Goal: Task Accomplishment & Management: Manage account settings

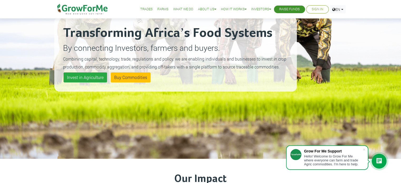
scroll to position [62, 0]
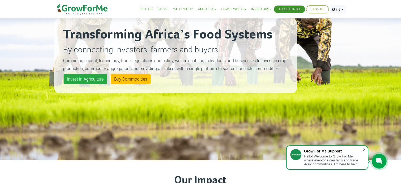
click at [363, 149] on span at bounding box center [364, 149] width 5 height 5
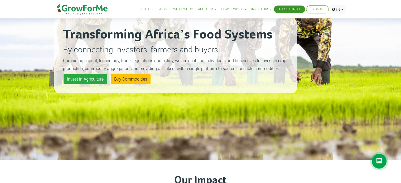
click at [315, 11] on link "Sign In" at bounding box center [318, 10] width 12 height 6
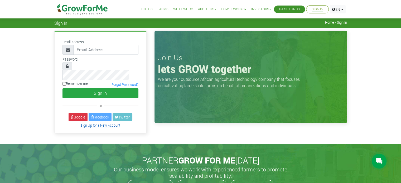
click at [100, 123] on link "Sign Up for a New Account" at bounding box center [100, 125] width 40 height 4
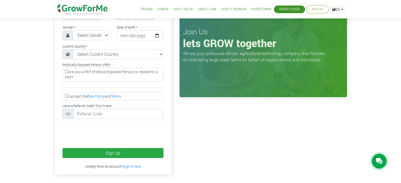
scroll to position [115, 0]
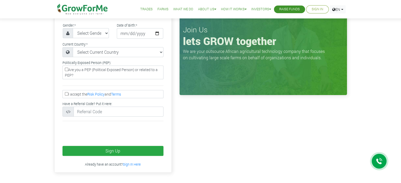
click at [64, 90] on label "I accept the Risk Policy and Terms" at bounding box center [113, 94] width 101 height 8
click at [65, 92] on input "I accept the Risk Policy and Terms" at bounding box center [66, 93] width 3 height 3
checkbox input "true"
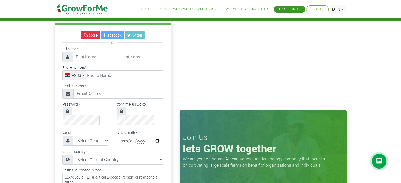
scroll to position [0, 0]
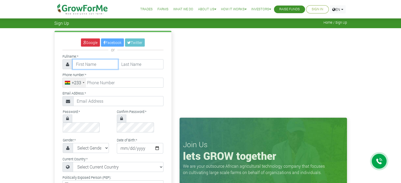
click at [90, 61] on input "text" at bounding box center [96, 64] width 46 height 10
type input "Fafanyo"
click at [122, 62] on input "text" at bounding box center [141, 64] width 46 height 10
type input "Vuvla"
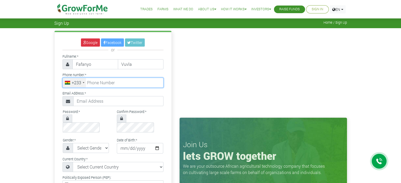
click at [110, 85] on input "tel" at bounding box center [113, 83] width 101 height 10
type input "24 463 2520"
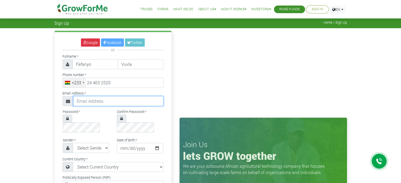
click at [105, 102] on input "text" at bounding box center [118, 101] width 90 height 10
type input "vuvlafafanyo@gmail.com"
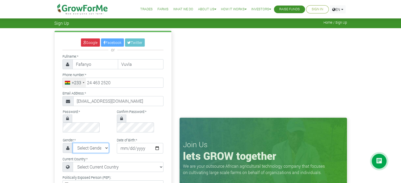
click at [104, 143] on select "Select Gender Female Male" at bounding box center [91, 148] width 36 height 10
select select "[DEMOGRAPHIC_DATA]"
click at [73, 143] on select "Select Gender Female Male" at bounding box center [91, 148] width 36 height 10
click at [126, 143] on input "date" at bounding box center [140, 148] width 46 height 11
click at [121, 143] on input "date" at bounding box center [140, 148] width 46 height 11
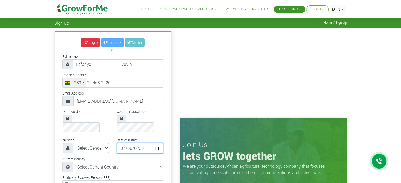
type input "[DATE]"
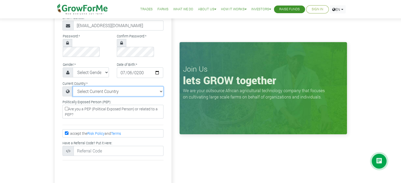
click at [150, 87] on select "Select Current Country Afghanistan Albania Algeria American Samoa Andorra Angol…" at bounding box center [118, 92] width 91 height 10
select select "[GEOGRAPHIC_DATA]"
click at [112, 87] on select "Select Current Country Afghanistan Albania Algeria American Samoa Andorra Angol…" at bounding box center [118, 92] width 91 height 10
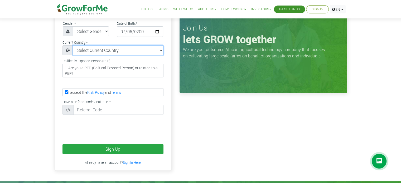
scroll to position [118, 0]
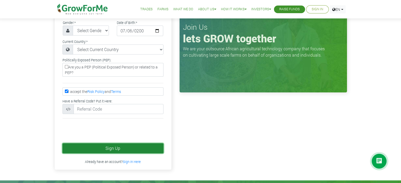
click at [149, 143] on button "Sign Up" at bounding box center [113, 148] width 101 height 10
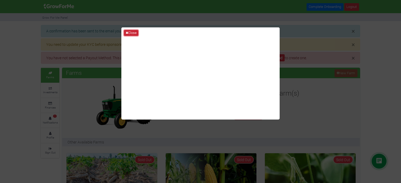
click at [132, 30] on button "Close" at bounding box center [131, 33] width 14 height 6
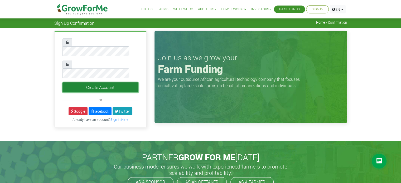
click at [106, 83] on button "Create Account" at bounding box center [101, 88] width 76 height 10
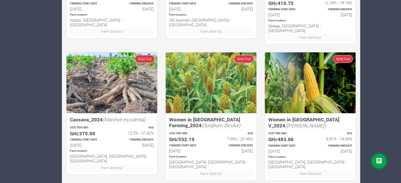
scroll to position [366, 0]
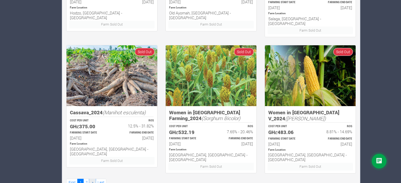
click at [91, 179] on link "»" at bounding box center [92, 183] width 6 height 8
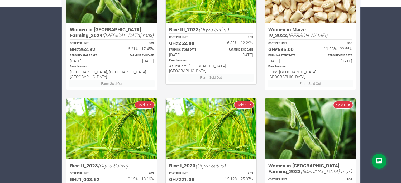
scroll to position [200, 0]
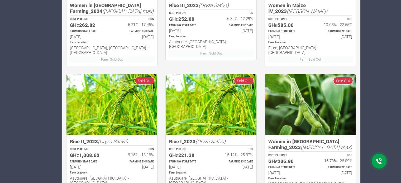
click at [400, 116] on div "× You need to update your KYC before sponsoring a Farm or Trade. Kindly click U…" at bounding box center [200, 67] width 401 height 484
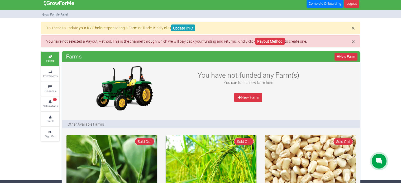
scroll to position [0, 0]
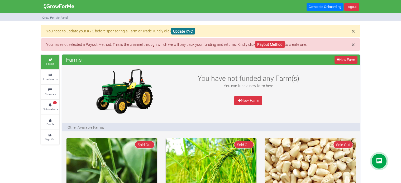
click at [185, 34] on link "Update KYC" at bounding box center [183, 31] width 24 height 7
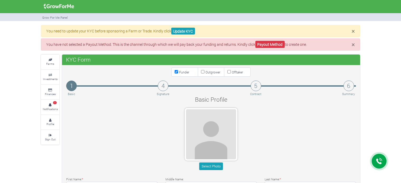
type input "24 463 2520"
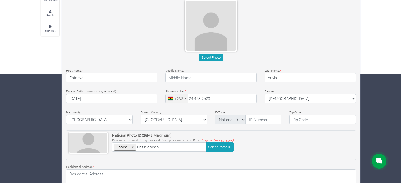
scroll to position [113, 0]
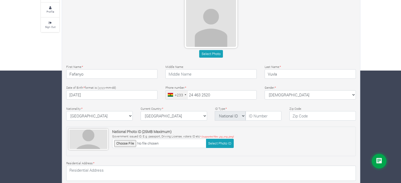
click at [205, 66] on div "Middle Name:" at bounding box center [210, 71] width 99 height 15
click at [203, 72] on input "text" at bounding box center [210, 73] width 91 height 9
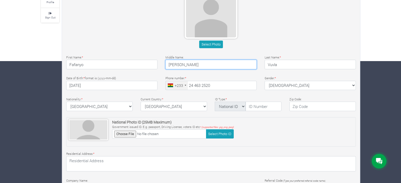
scroll to position [160, 0]
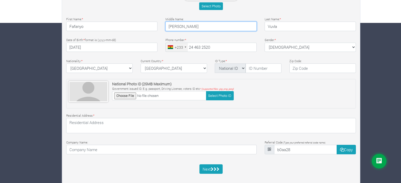
type input "Romeo"
click at [399, 131] on div "× You need to update your KYC before sponsoring a Farm or Trade. Kindly click U…" at bounding box center [200, 28] width 401 height 326
click at [399, 132] on div "× You need to update your KYC before sponsoring a Farm or Trade. Kindly click U…" at bounding box center [200, 28] width 401 height 326
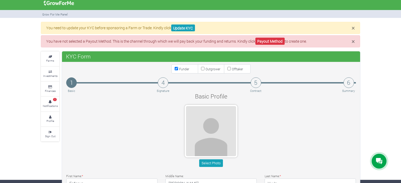
scroll to position [0, 0]
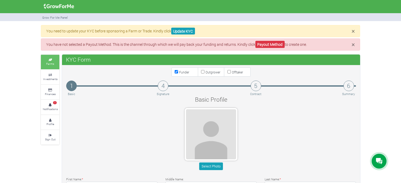
click at [55, 67] on link "Farms" at bounding box center [50, 62] width 18 height 15
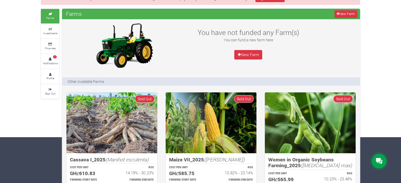
scroll to position [44, 0]
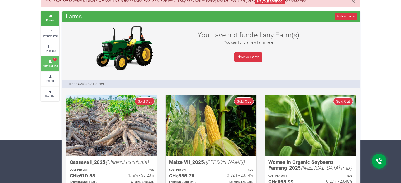
click at [52, 62] on icon at bounding box center [50, 61] width 16 height 3
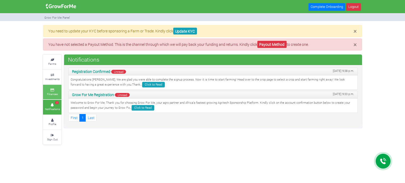
click at [54, 94] on small "Finances" at bounding box center [52, 94] width 11 height 4
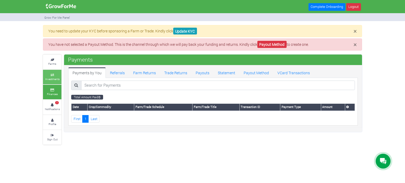
click at [51, 74] on icon at bounding box center [52, 75] width 16 height 3
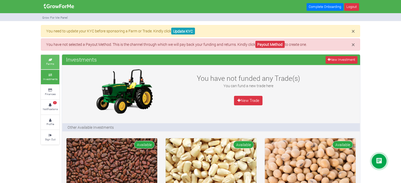
click at [57, 63] on link "Farms" at bounding box center [50, 62] width 18 height 15
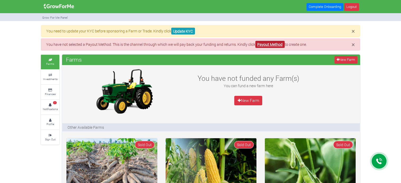
click at [267, 44] on link "Payout Method" at bounding box center [269, 44] width 29 height 7
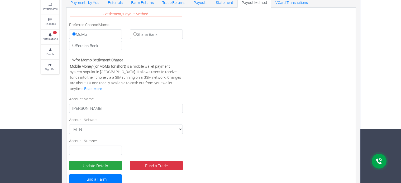
scroll to position [69, 0]
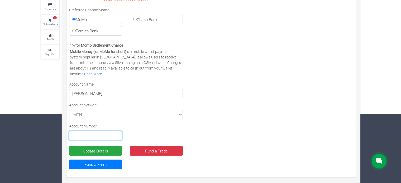
click at [89, 132] on input "text" at bounding box center [95, 135] width 53 height 9
type input "0244632520"
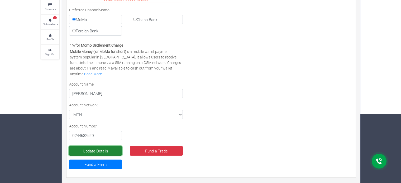
click at [112, 148] on button "Update Details" at bounding box center [95, 150] width 53 height 9
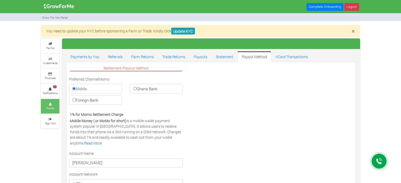
click at [49, 108] on small "Profile" at bounding box center [50, 109] width 8 height 4
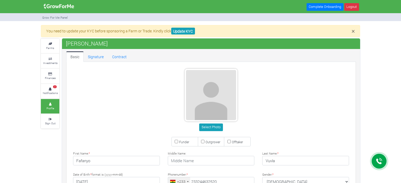
type input "24 463 2520"
click at [106, 54] on link "Signature" at bounding box center [96, 56] width 24 height 11
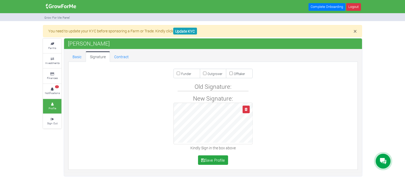
click at [178, 73] on input "Funder" at bounding box center [178, 73] width 3 height 3
checkbox input "true"
click at [247, 109] on icon "button" at bounding box center [246, 109] width 3 height 3
click at [247, 108] on icon "button" at bounding box center [246, 109] width 3 height 3
click at [246, 111] on button "button" at bounding box center [246, 110] width 7 height 8
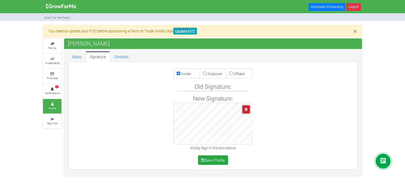
click at [246, 108] on icon "button" at bounding box center [246, 109] width 3 height 3
click at [207, 147] on div "New Signature: Kindly Sign in the box above" at bounding box center [213, 122] width 292 height 57
click at [217, 159] on button "Save Profile" at bounding box center [213, 160] width 30 height 9
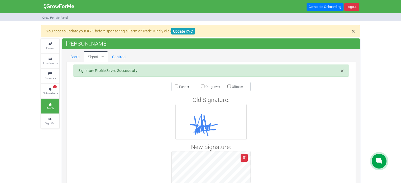
drag, startPoint x: 358, startPoint y: 97, endPoint x: 358, endPoint y: 113, distance: 16.6
click at [358, 113] on div "Basic Signature Contract × Signature Profile Saved Successfully Funder Outgrowe…" at bounding box center [211, 134] width 298 height 167
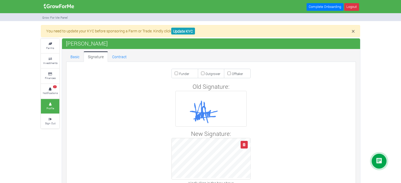
scroll to position [27, 0]
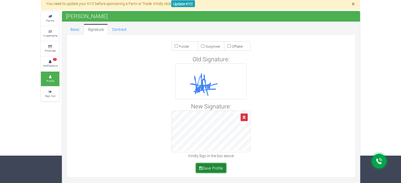
click at [210, 167] on button "Save Profile" at bounding box center [211, 168] width 30 height 9
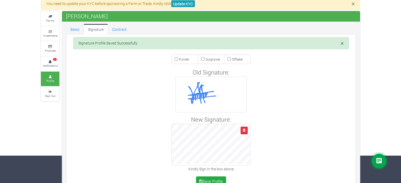
scroll to position [21, 0]
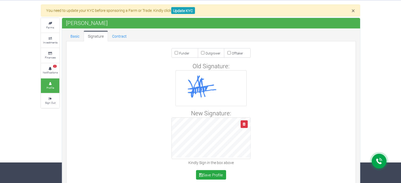
click at [176, 51] on input "Funder" at bounding box center [176, 52] width 3 height 3
checkbox input "true"
click at [128, 32] on link "Contract" at bounding box center [119, 36] width 23 height 11
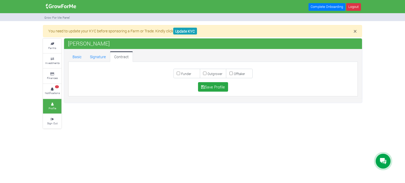
click at [177, 74] on input "Funder" at bounding box center [178, 73] width 3 height 3
checkbox input "true"
click at [204, 84] on button "Save Profile" at bounding box center [213, 86] width 30 height 9
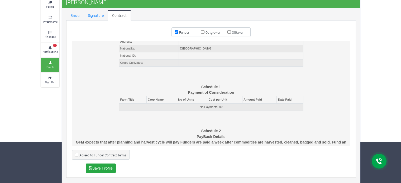
scroll to position [1673, 0]
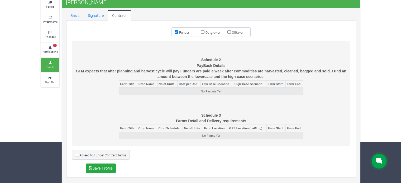
click at [346, 139] on div "FARMING SPONSOR AGREEMENT BETWEEN GROW FOR ME LTD (the ’Manager’) AND [PERSON_N…" at bounding box center [211, 93] width 279 height 105
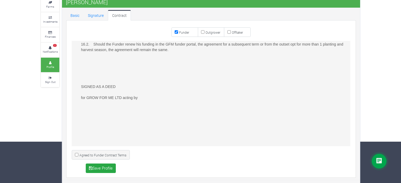
scroll to position [1187, 0]
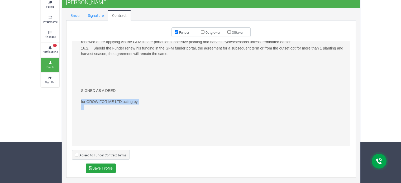
drag, startPoint x: 351, startPoint y: 112, endPoint x: 351, endPoint y: 108, distance: 3.7
click at [351, 108] on div "FARMING SPONSOR AGREEMENT BETWEEN GROW FOR ME LTD (the ’Manager’) AND [PERSON_N…" at bounding box center [211, 93] width 292 height 105
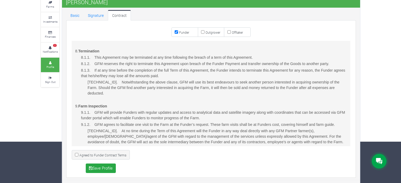
scroll to position [300, 0]
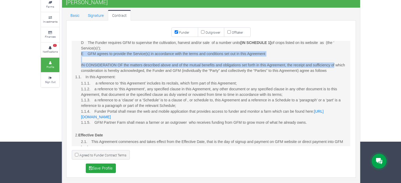
drag, startPoint x: 352, startPoint y: 63, endPoint x: 353, endPoint y: 51, distance: 11.9
click at [353, 51] on div "FARMING SPONSOR AGREEMENT BETWEEN GROW FOR ME LTD (the ’Manager’) AND [PERSON_N…" at bounding box center [211, 93] width 292 height 105
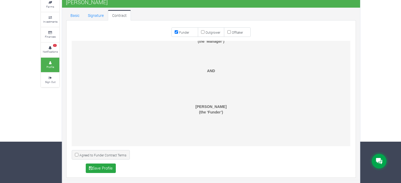
scroll to position [0, 0]
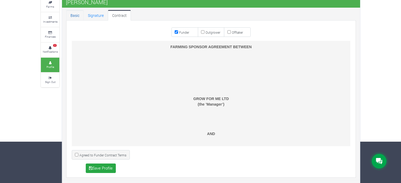
click at [79, 19] on link "Basic" at bounding box center [74, 15] width 17 height 11
